Goal: Task Accomplishment & Management: Manage account settings

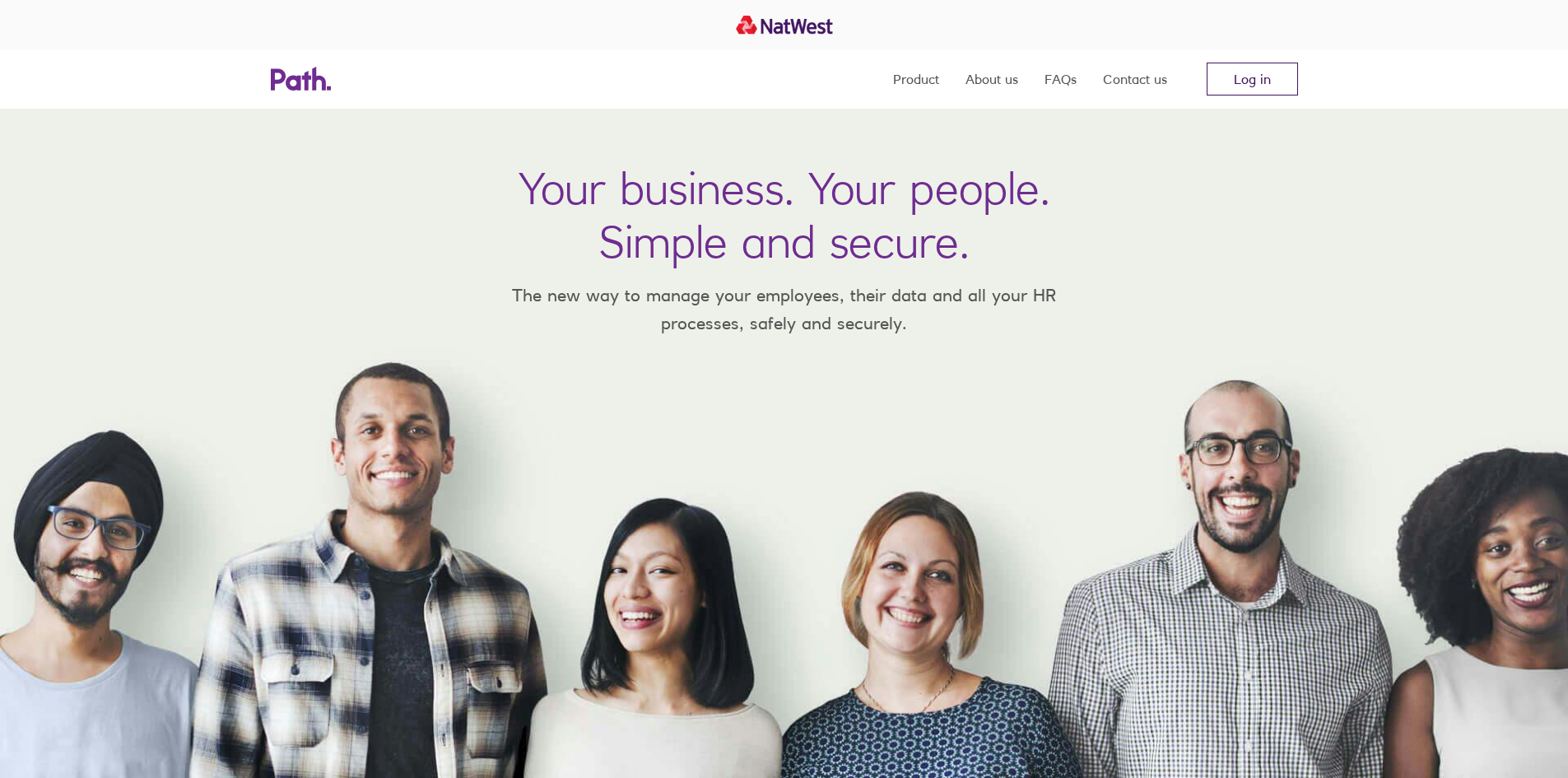
click at [1264, 86] on link "Log in" at bounding box center [1252, 78] width 91 height 33
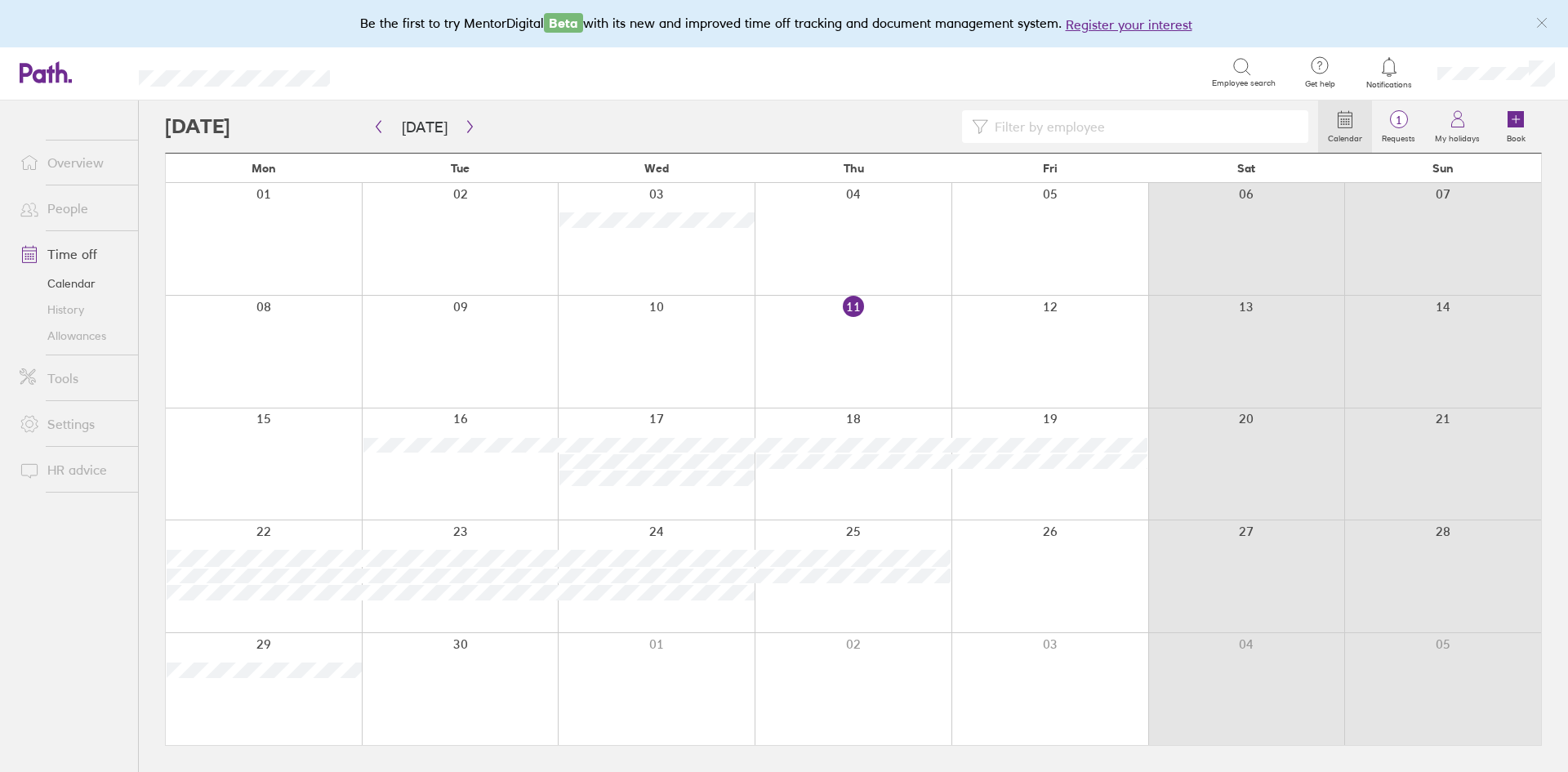
click at [1393, 68] on icon at bounding box center [1389, 67] width 19 height 19
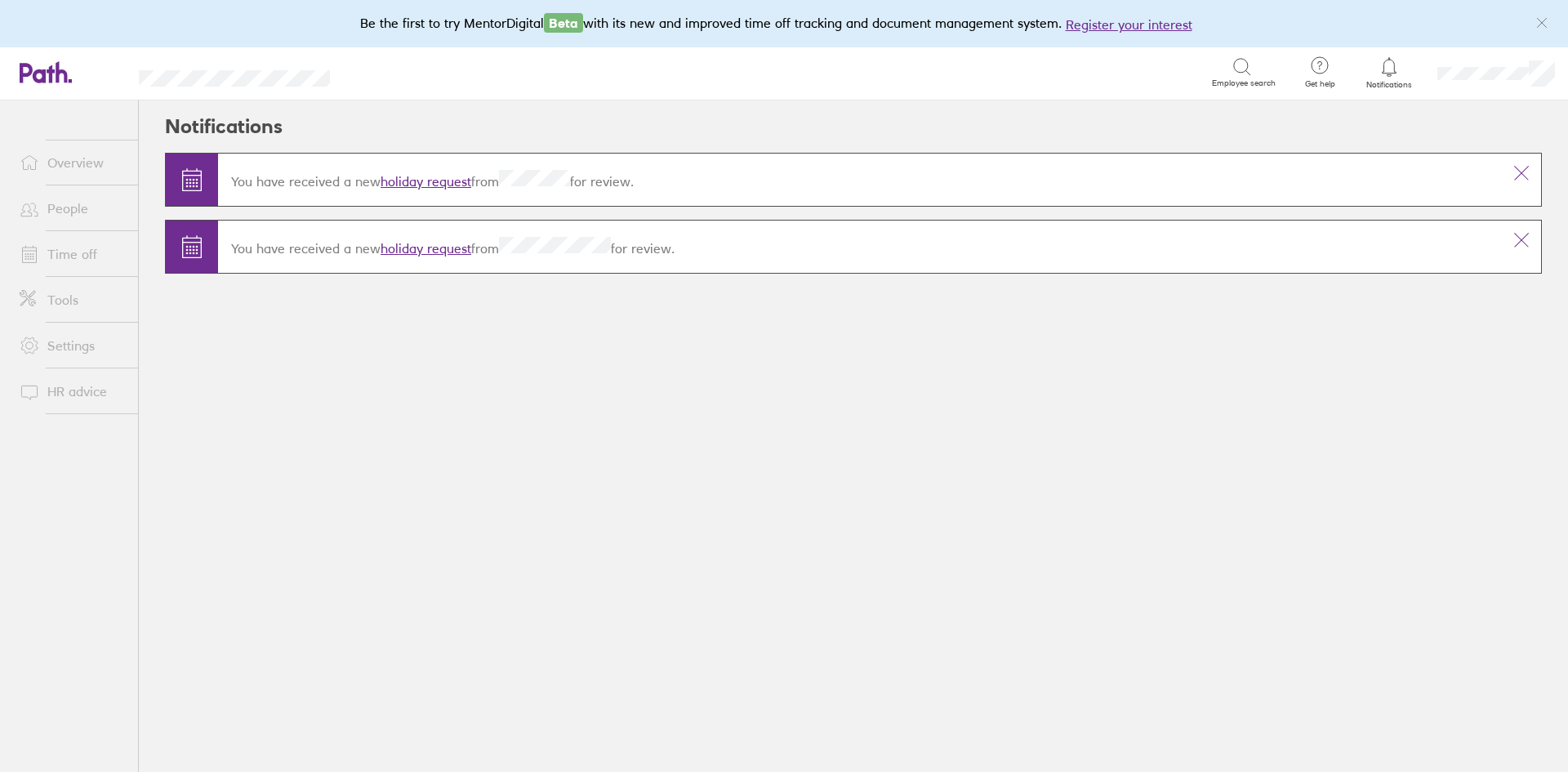
click at [431, 189] on div "You have received a new holiday request from for review." at bounding box center [860, 179] width 1284 height 46
click at [434, 179] on link "holiday request" at bounding box center [425, 181] width 90 height 16
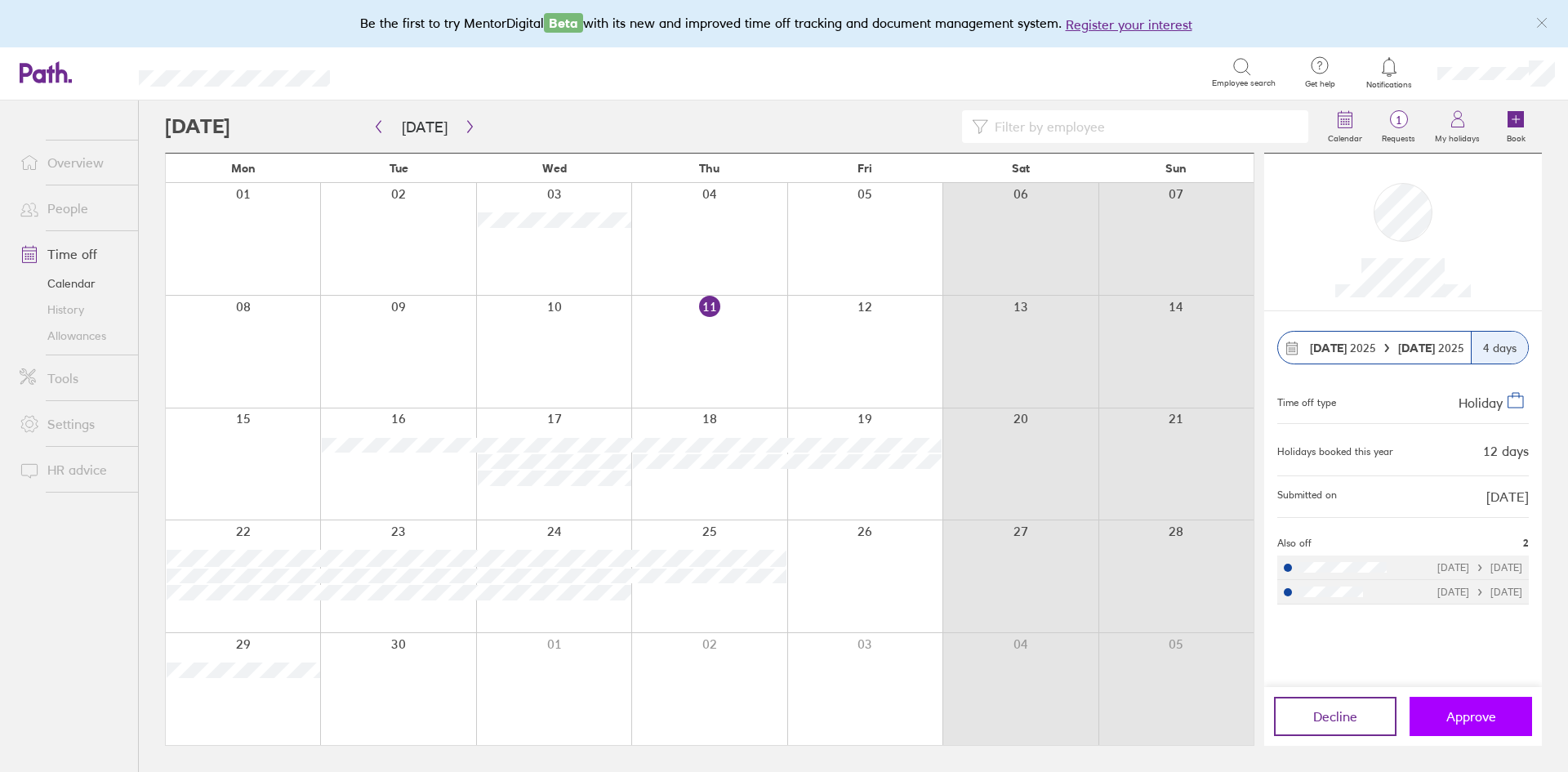
click at [1469, 722] on span "Approve" at bounding box center [1472, 715] width 50 height 14
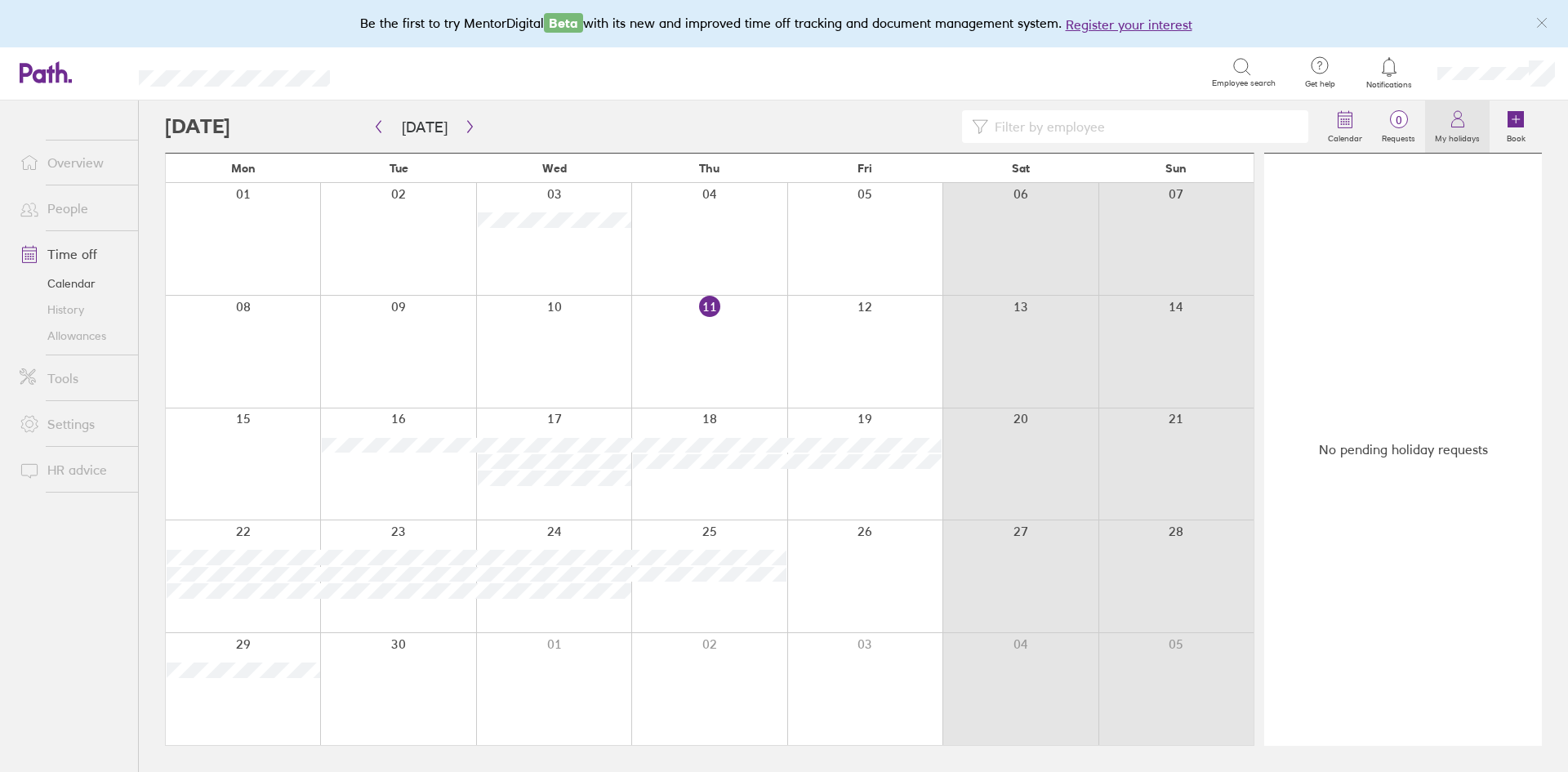
click at [1451, 122] on icon at bounding box center [1457, 118] width 19 height 19
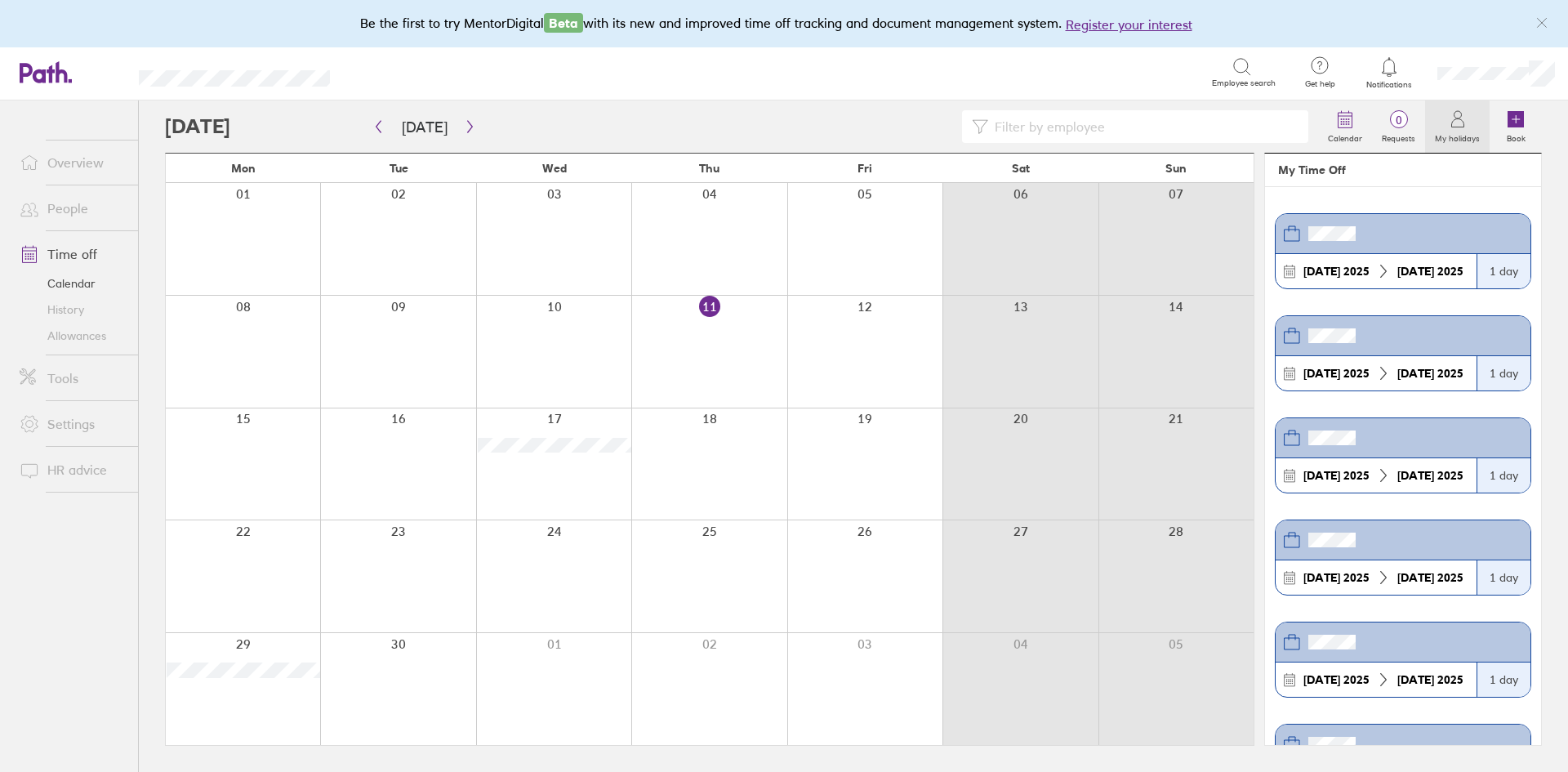
click at [1225, 57] on div "Employee search" at bounding box center [1243, 73] width 63 height 31
click at [1242, 65] on icon at bounding box center [1242, 67] width 19 height 19
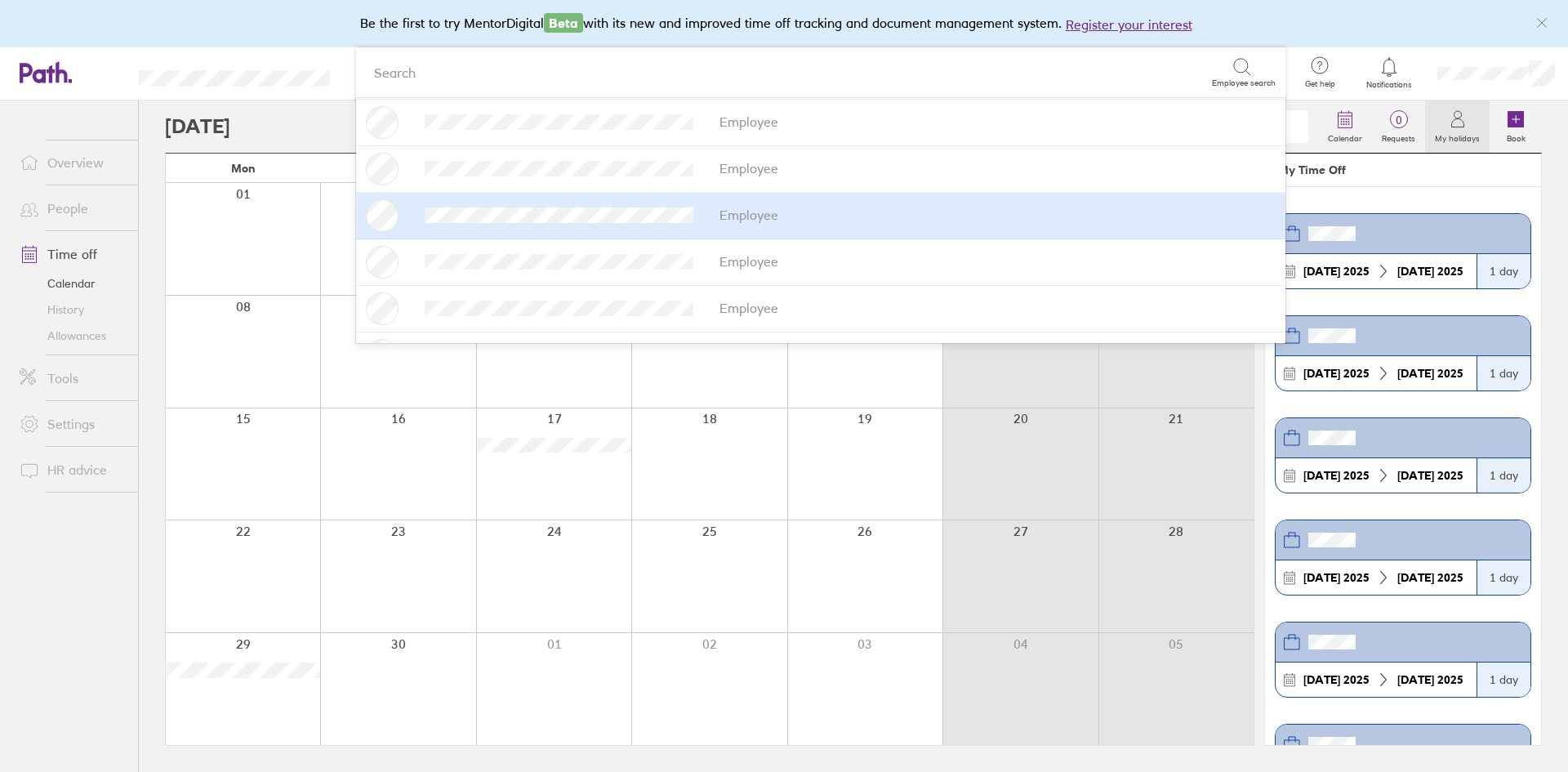
scroll to position [245, 0]
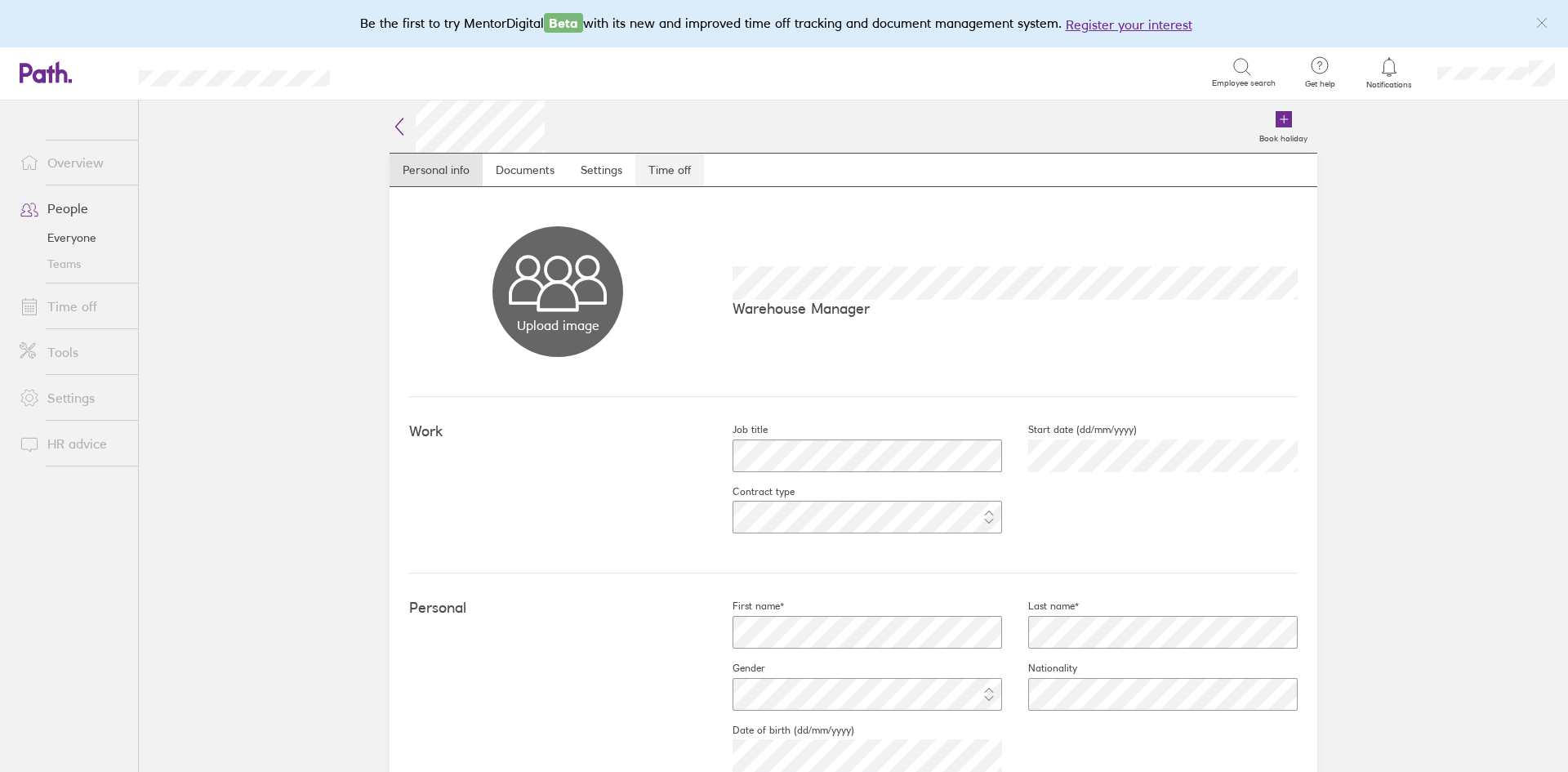
click at [658, 170] on link "Time off" at bounding box center [669, 170] width 69 height 33
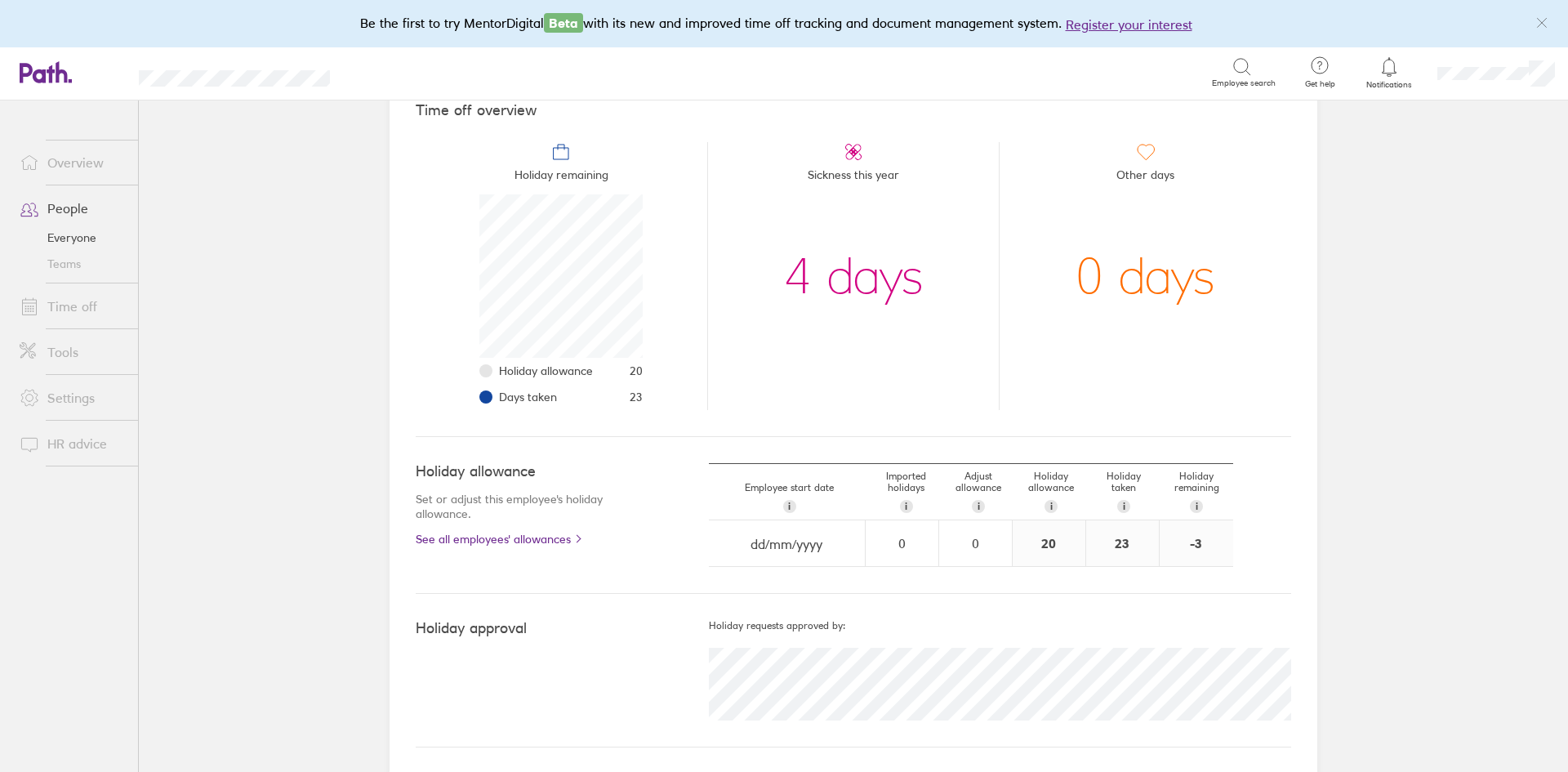
scroll to position [158, 0]
click at [486, 539] on link "See all employees' allowances" at bounding box center [529, 537] width 228 height 13
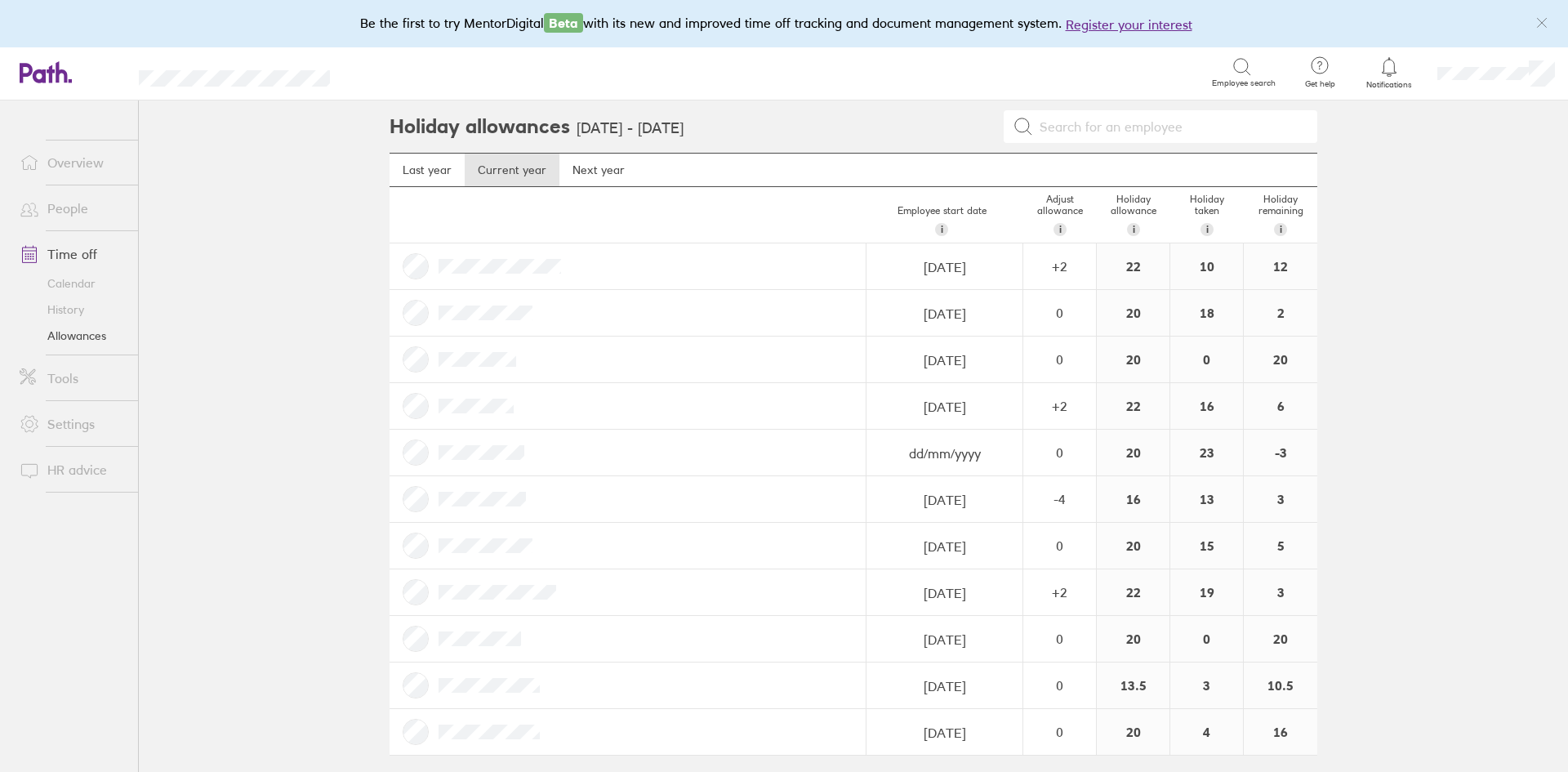
click at [1104, 129] on input at bounding box center [1171, 126] width 275 height 31
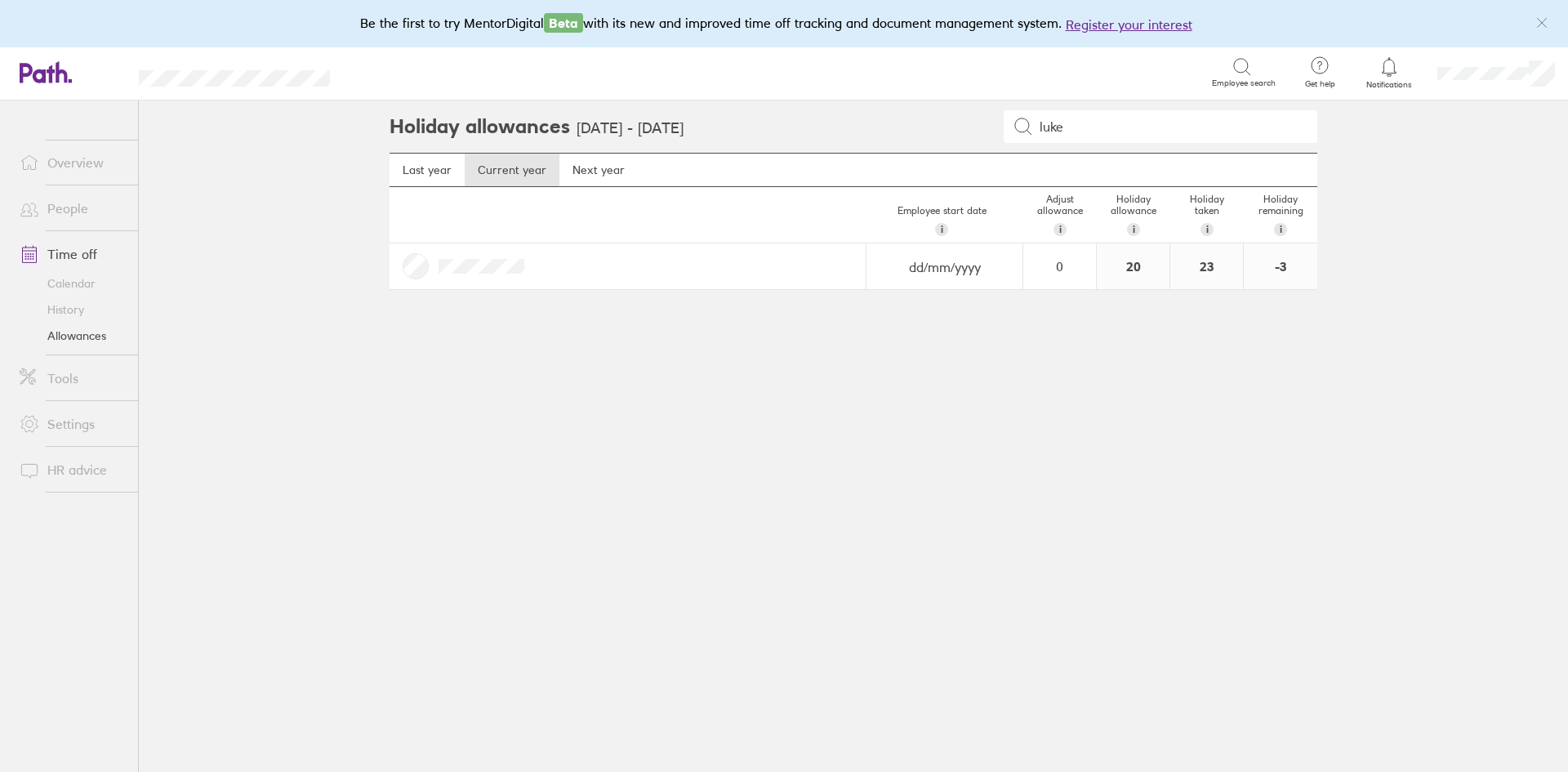
type input "luke"
click at [419, 263] on div at bounding box center [628, 266] width 477 height 46
click at [1210, 229] on div "i" at bounding box center [1207, 229] width 13 height 13
click at [508, 174] on link "Current year" at bounding box center [513, 170] width 95 height 33
click at [58, 308] on link "History" at bounding box center [73, 309] width 132 height 26
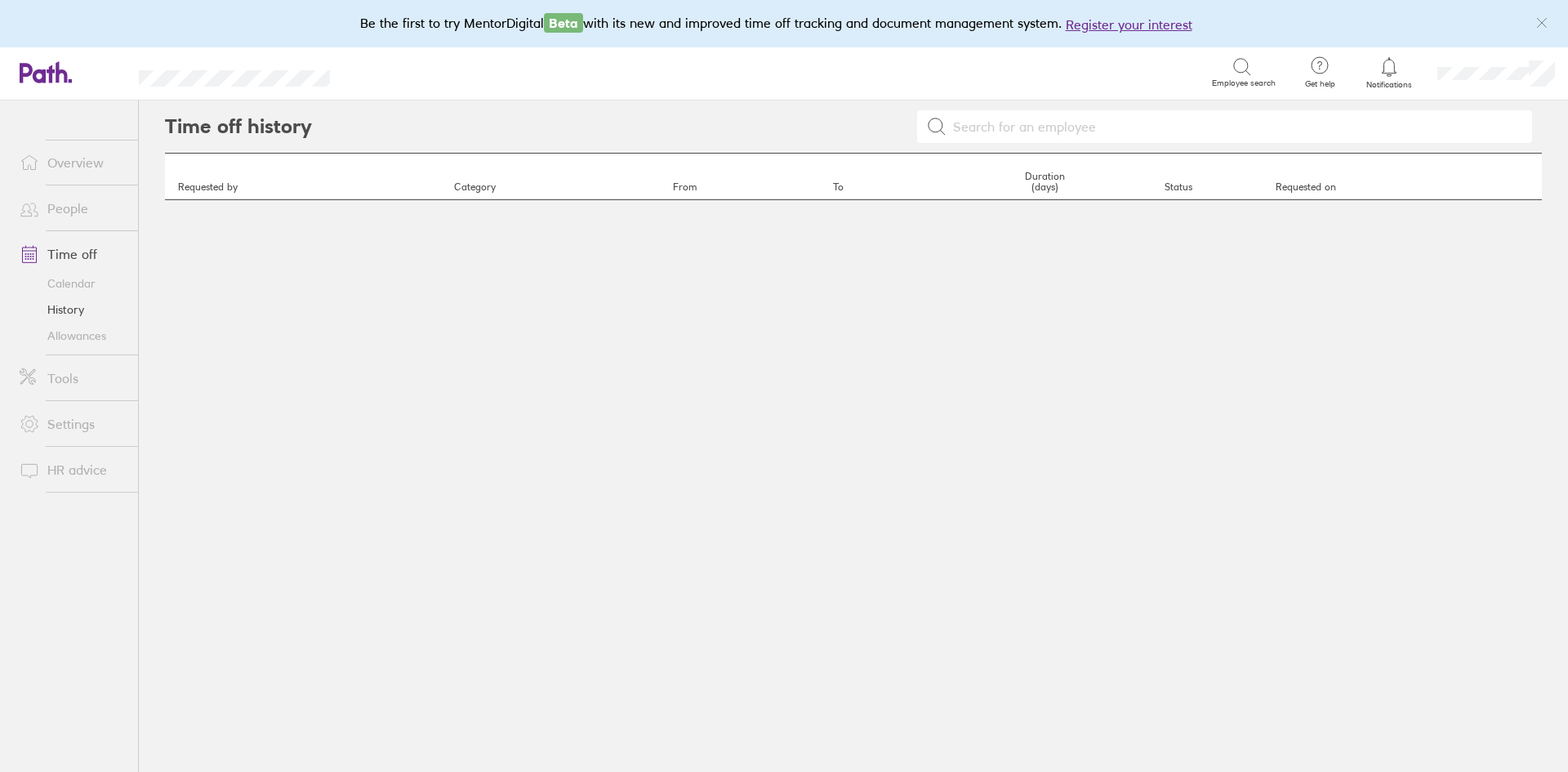
click at [929, 156] on th "To" at bounding box center [880, 177] width 118 height 47
click at [964, 133] on input at bounding box center [1234, 126] width 576 height 31
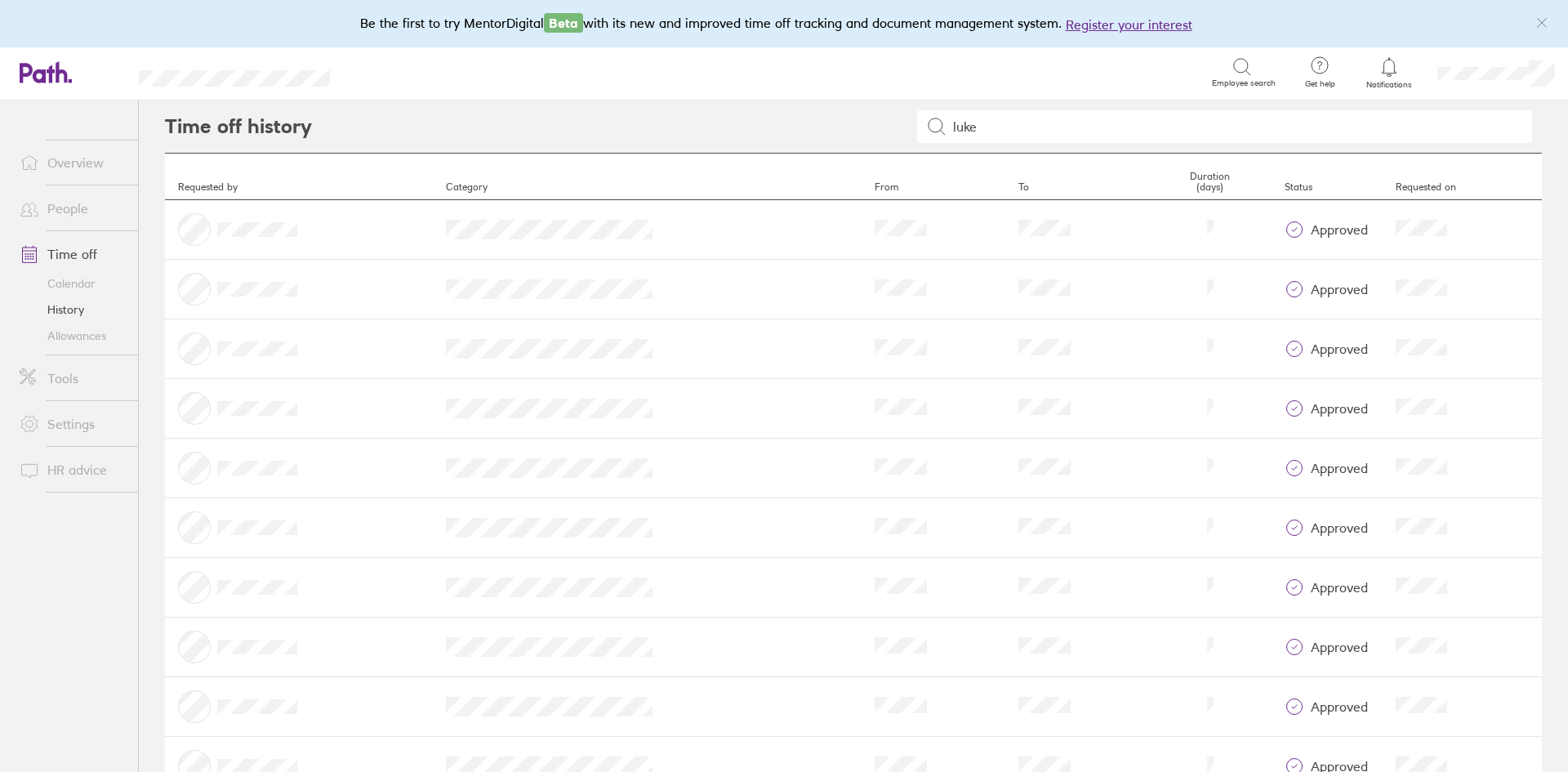
type input "luke"
click at [642, 265] on td "Category" at bounding box center [647, 289] width 429 height 60
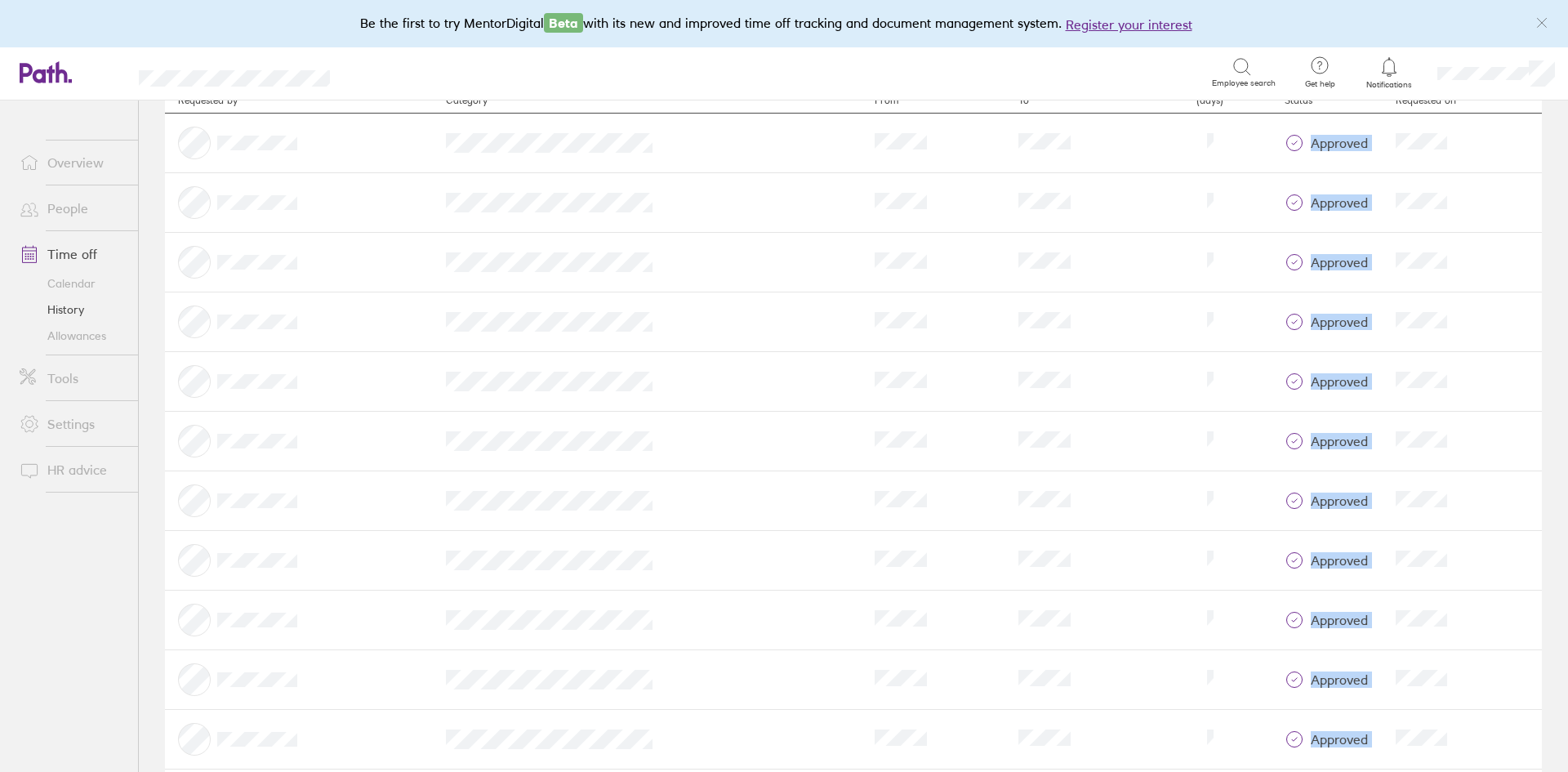
scroll to position [229, 0]
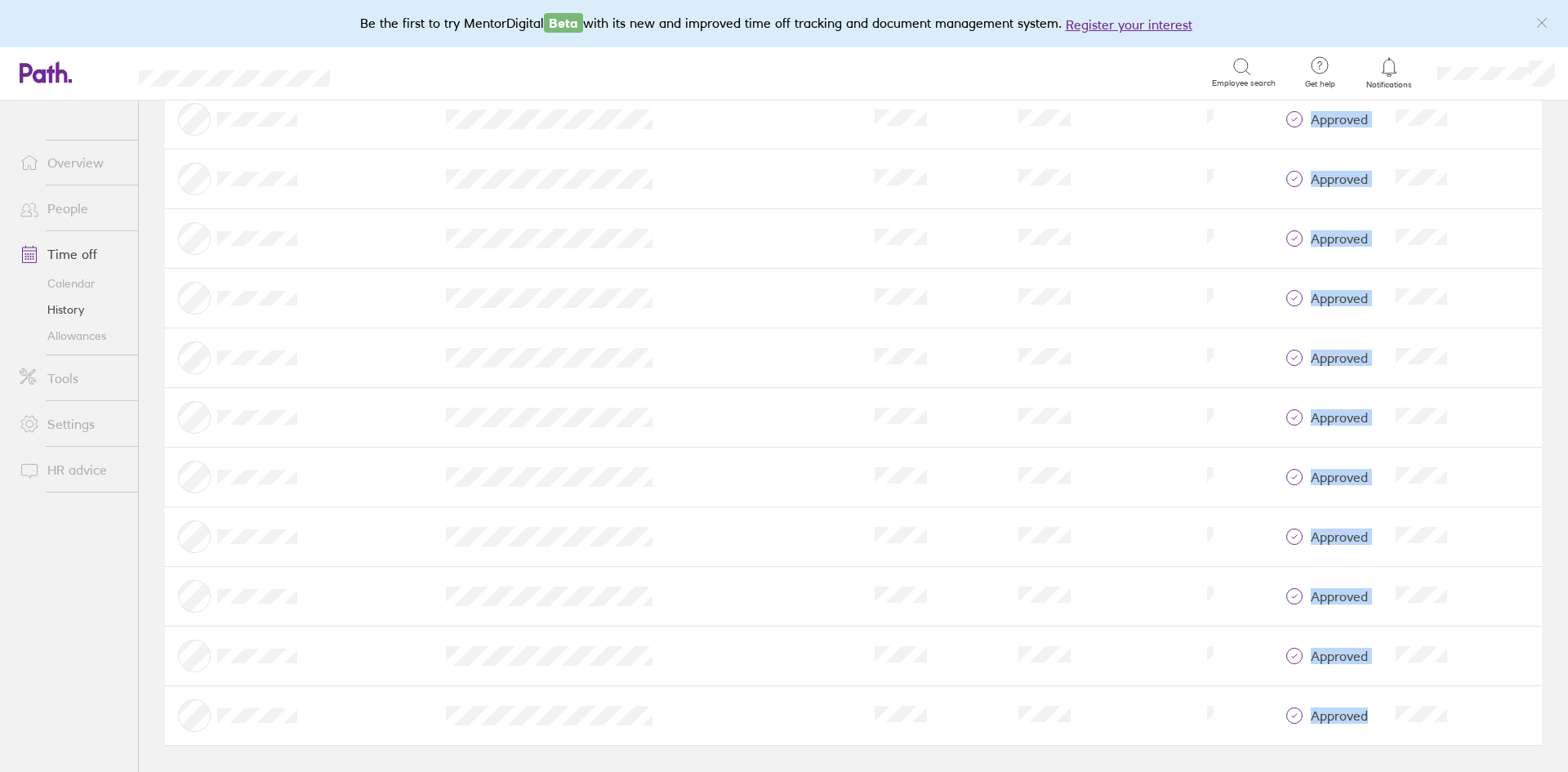
drag, startPoint x: 198, startPoint y: 230, endPoint x: 1495, endPoint y: 720, distance: 1386.5
click at [1495, 720] on tbody "Category From To Duration Status approved Requested on Category From To Duratio…" at bounding box center [853, 358] width 1377 height 775
click at [410, 529] on div at bounding box center [299, 536] width 242 height 33
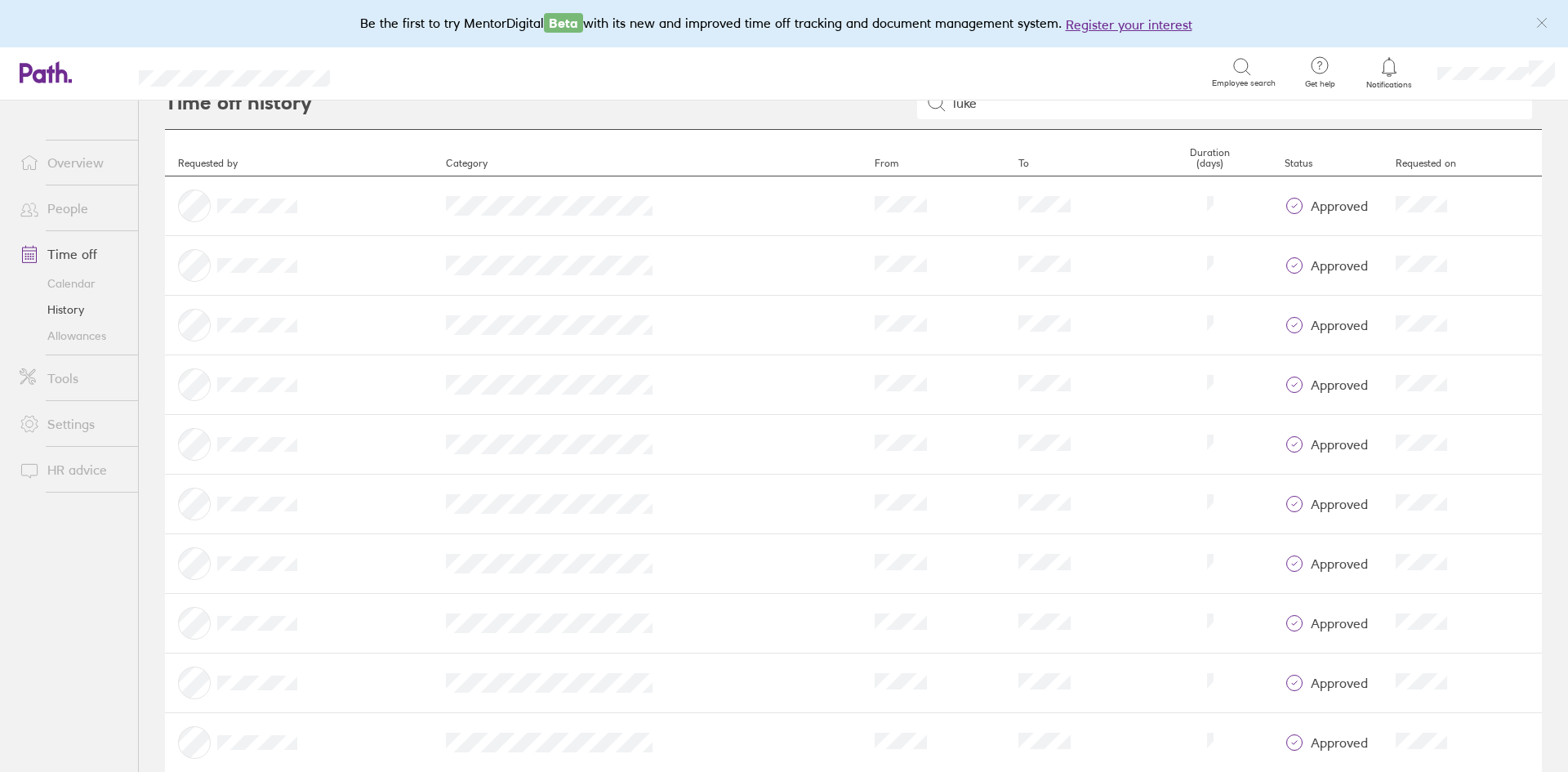
scroll to position [0, 0]
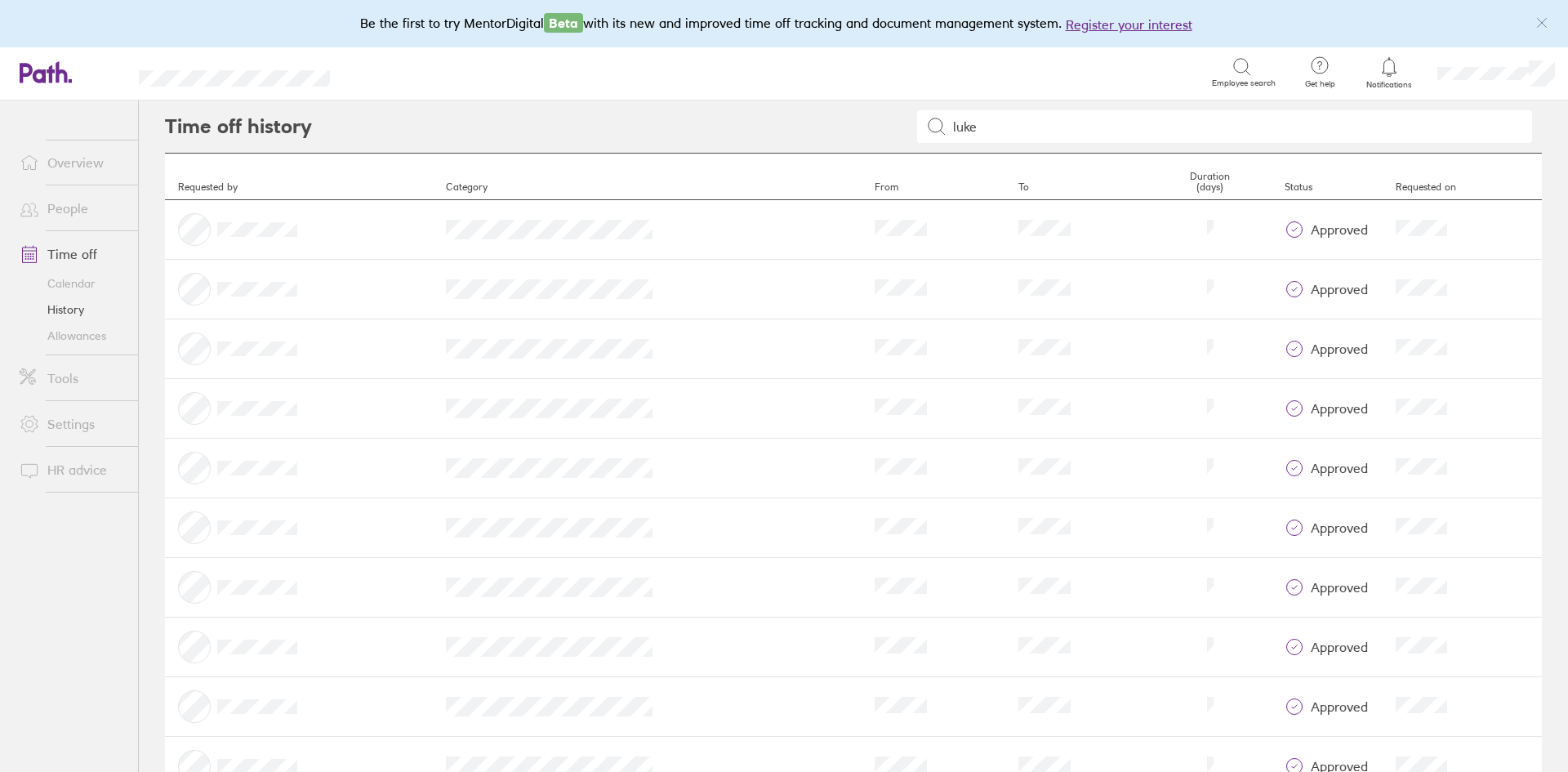
click at [81, 164] on link "Overview" at bounding box center [73, 162] width 132 height 33
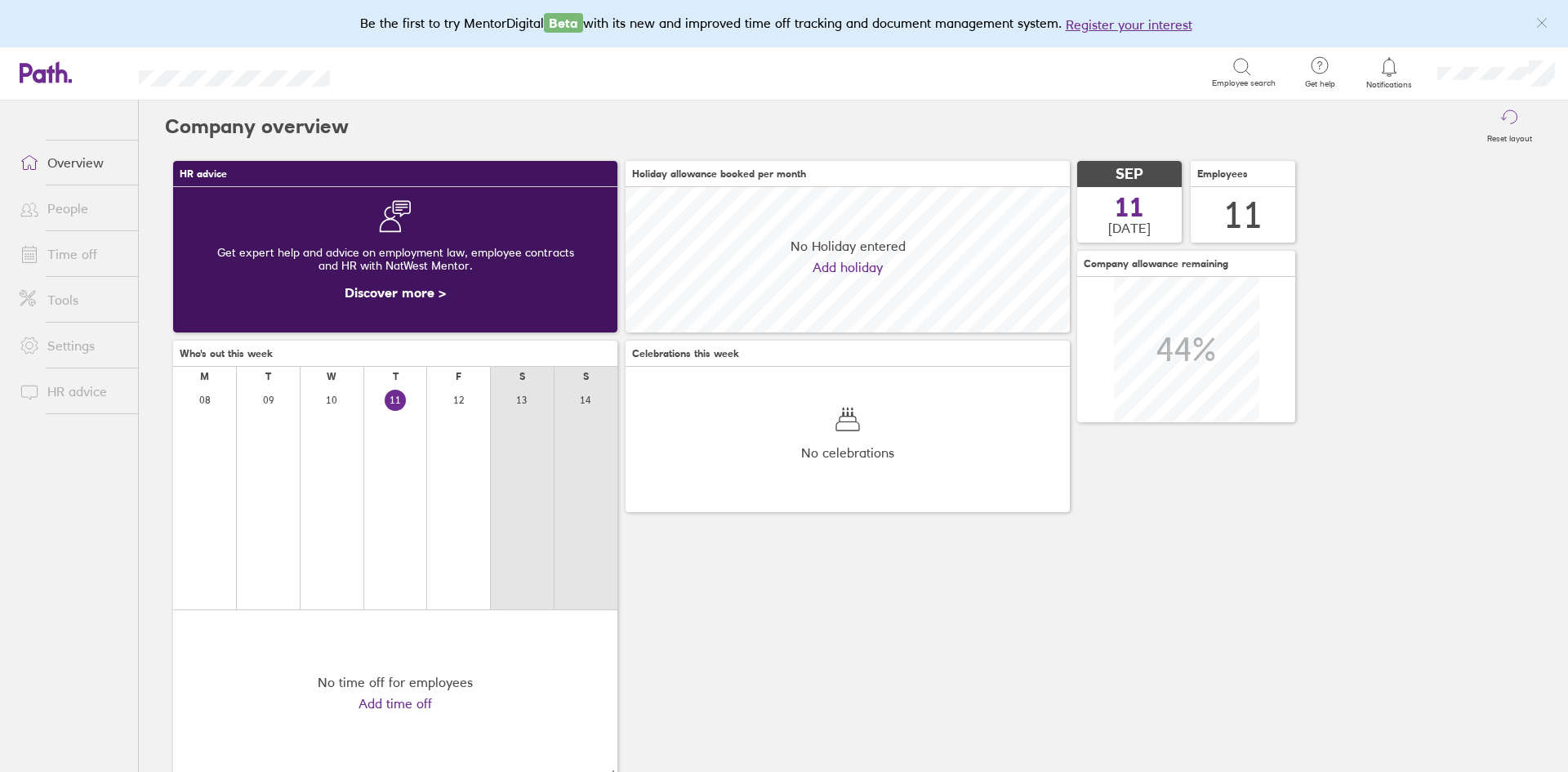
scroll to position [145, 444]
click at [67, 253] on link "Time off" at bounding box center [73, 254] width 132 height 33
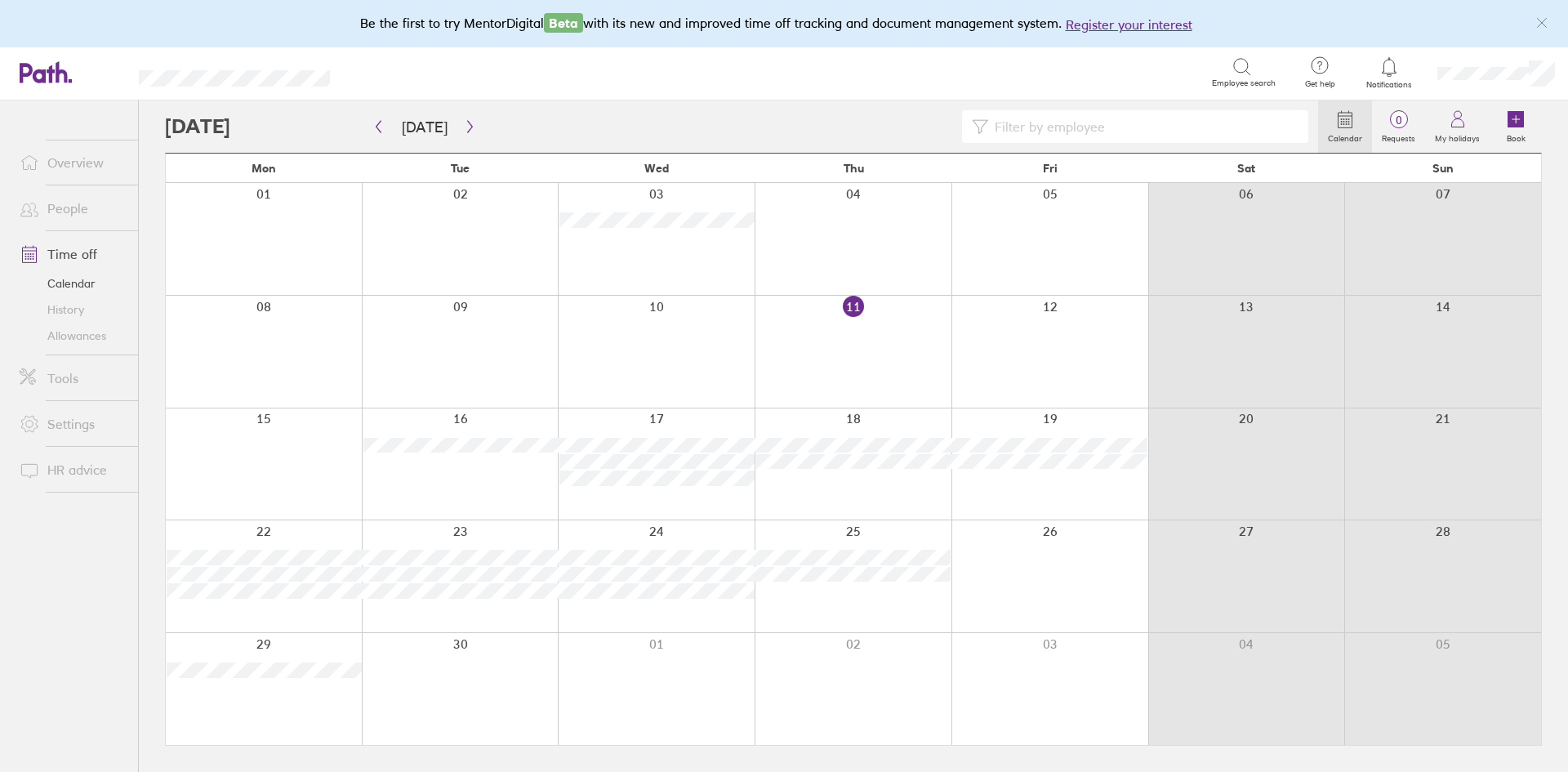
click at [64, 340] on link "Allowances" at bounding box center [73, 336] width 132 height 26
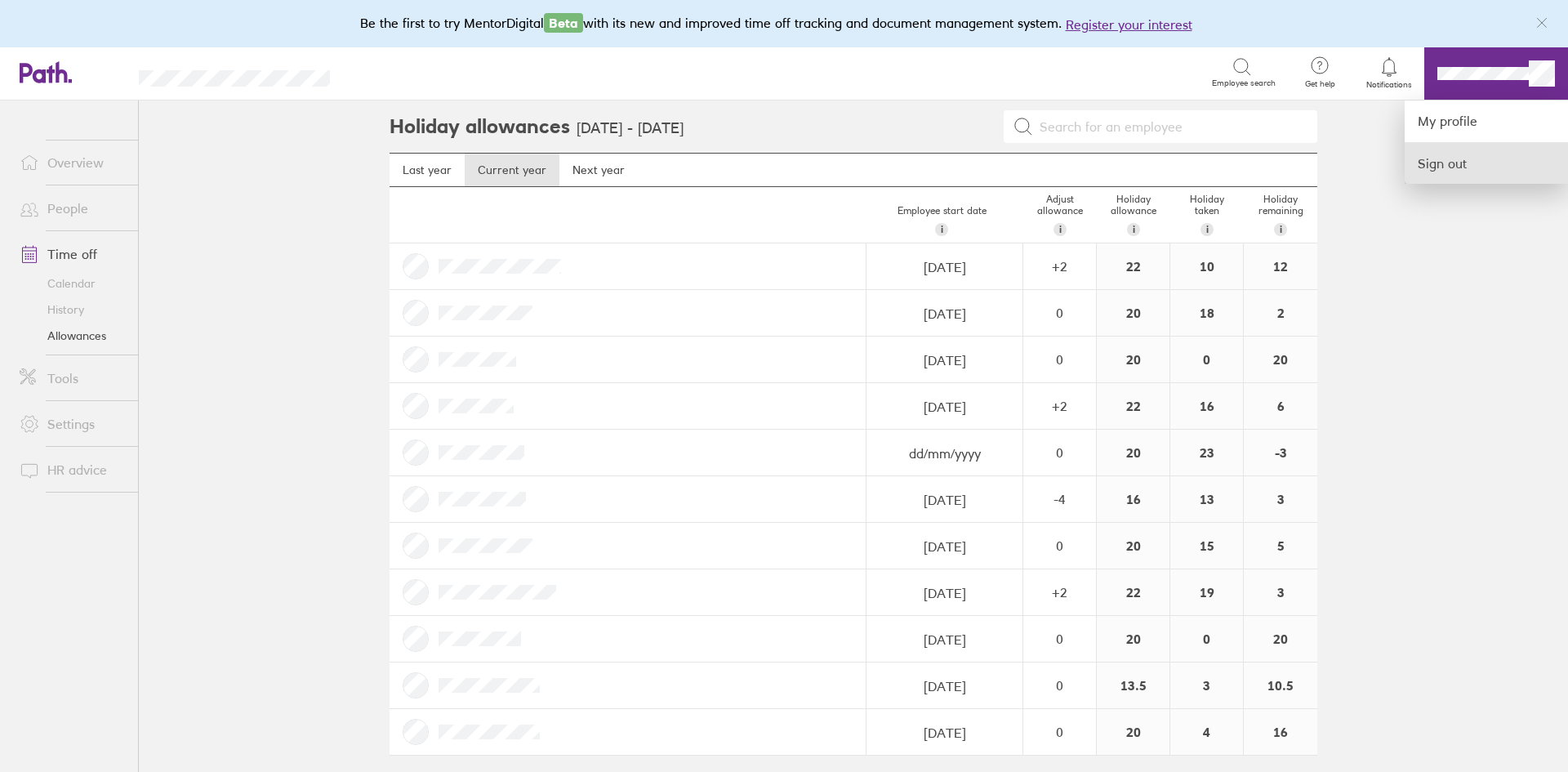
click at [1472, 156] on link "Sign out" at bounding box center [1486, 163] width 163 height 41
